Goal: Find specific page/section: Find specific page/section

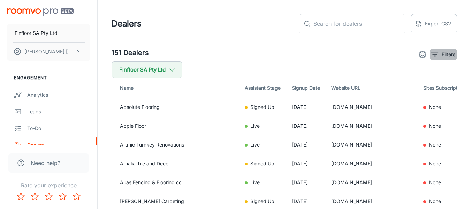
click at [450, 59] on button "Filters" at bounding box center [444, 54] width 28 height 11
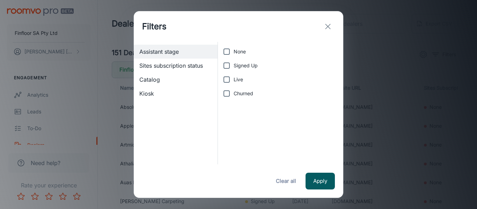
drag, startPoint x: 229, startPoint y: 79, endPoint x: 297, endPoint y: 148, distance: 96.7
click at [231, 81] on input "Live" at bounding box center [226, 80] width 14 height 14
checkbox input "true"
click at [320, 178] on button "Apply" at bounding box center [319, 181] width 29 height 17
